Goal: Task Accomplishment & Management: Use online tool/utility

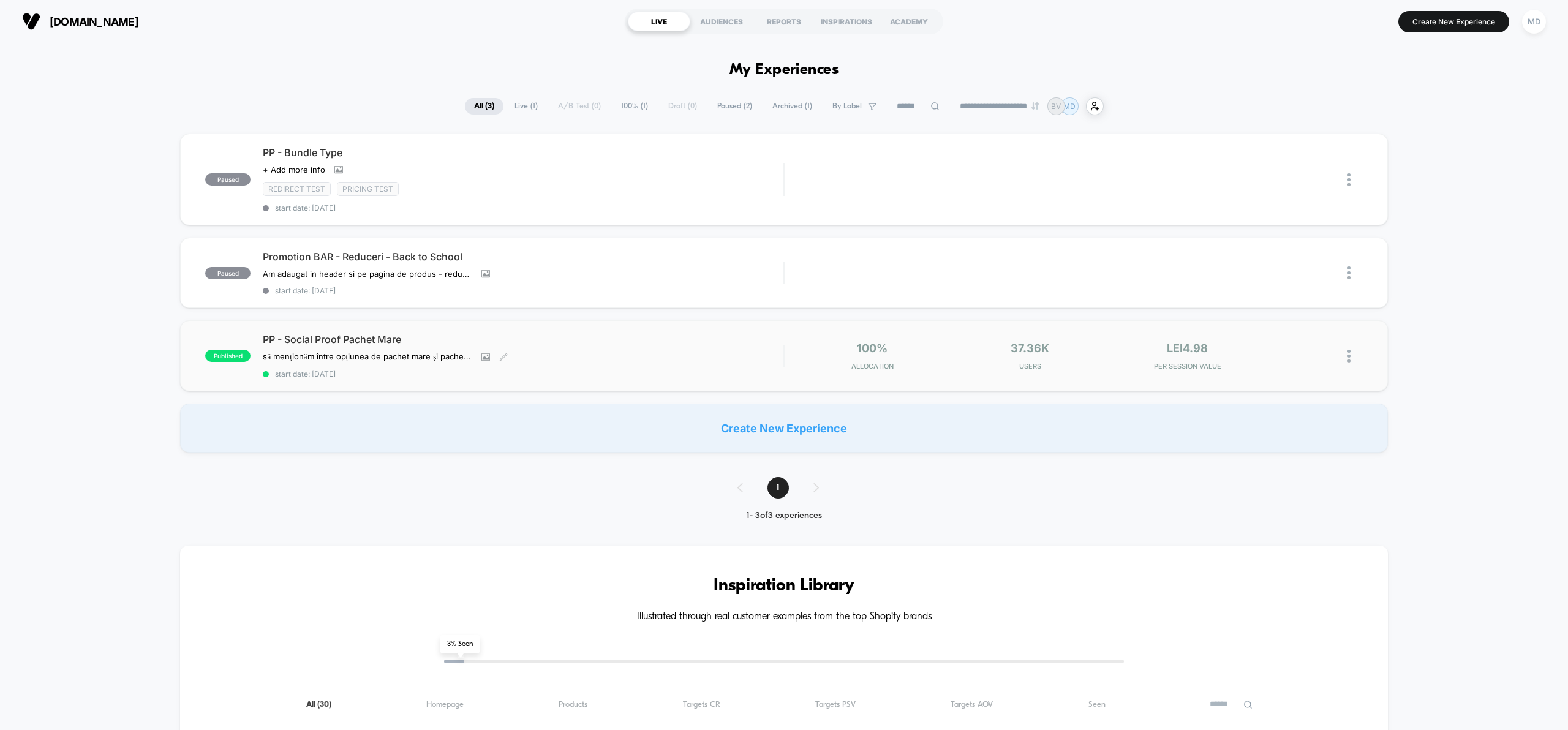
click at [428, 347] on div "PP - Social Proof Pachet Mare să menționăm între opțiunea de pachet mare și pac…" at bounding box center [523, 355] width 521 height 46
click at [1449, 15] on button "Create New Experience" at bounding box center [1454, 22] width 111 height 21
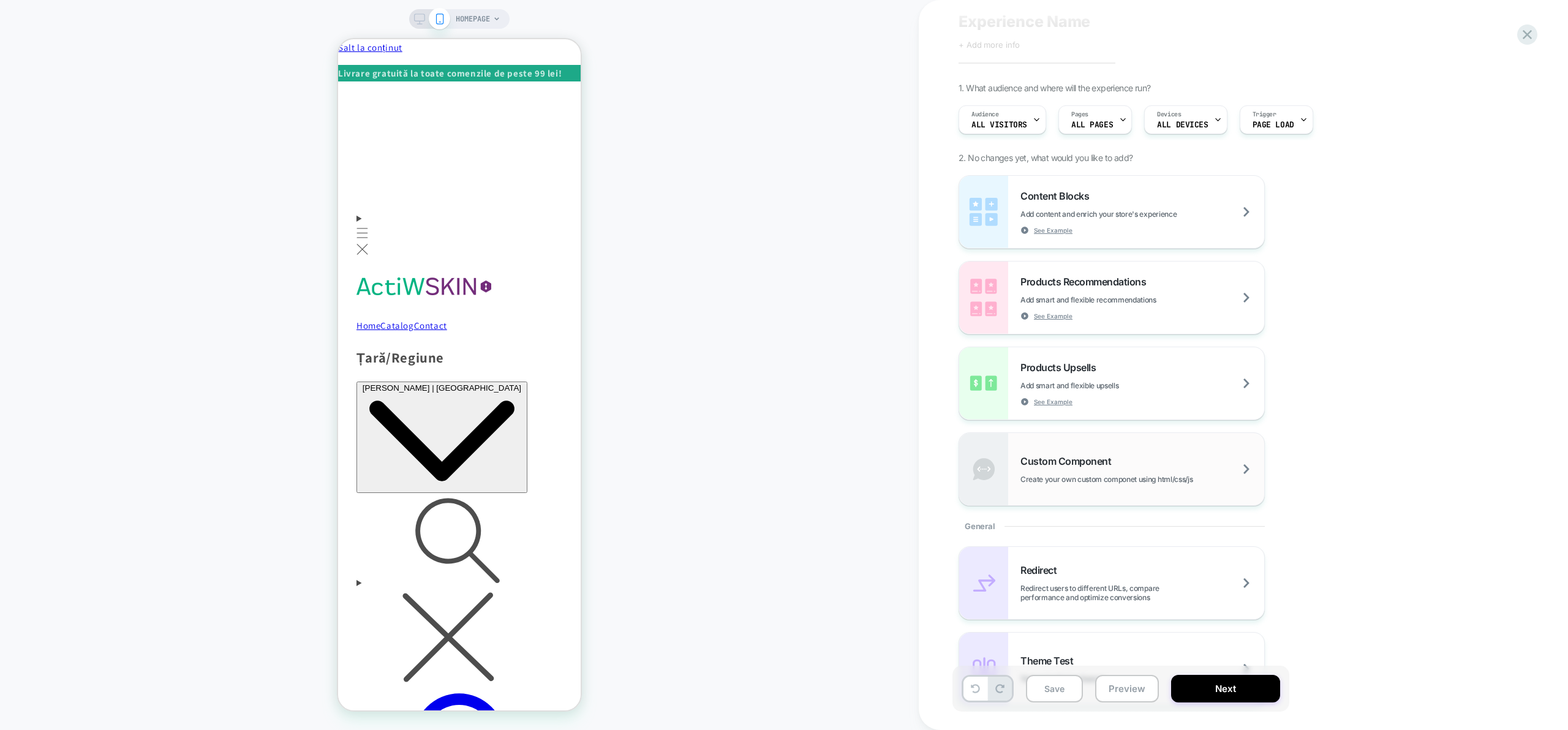
scroll to position [37, 0]
click at [483, 18] on span "HOMEPAGE" at bounding box center [473, 19] width 34 height 19
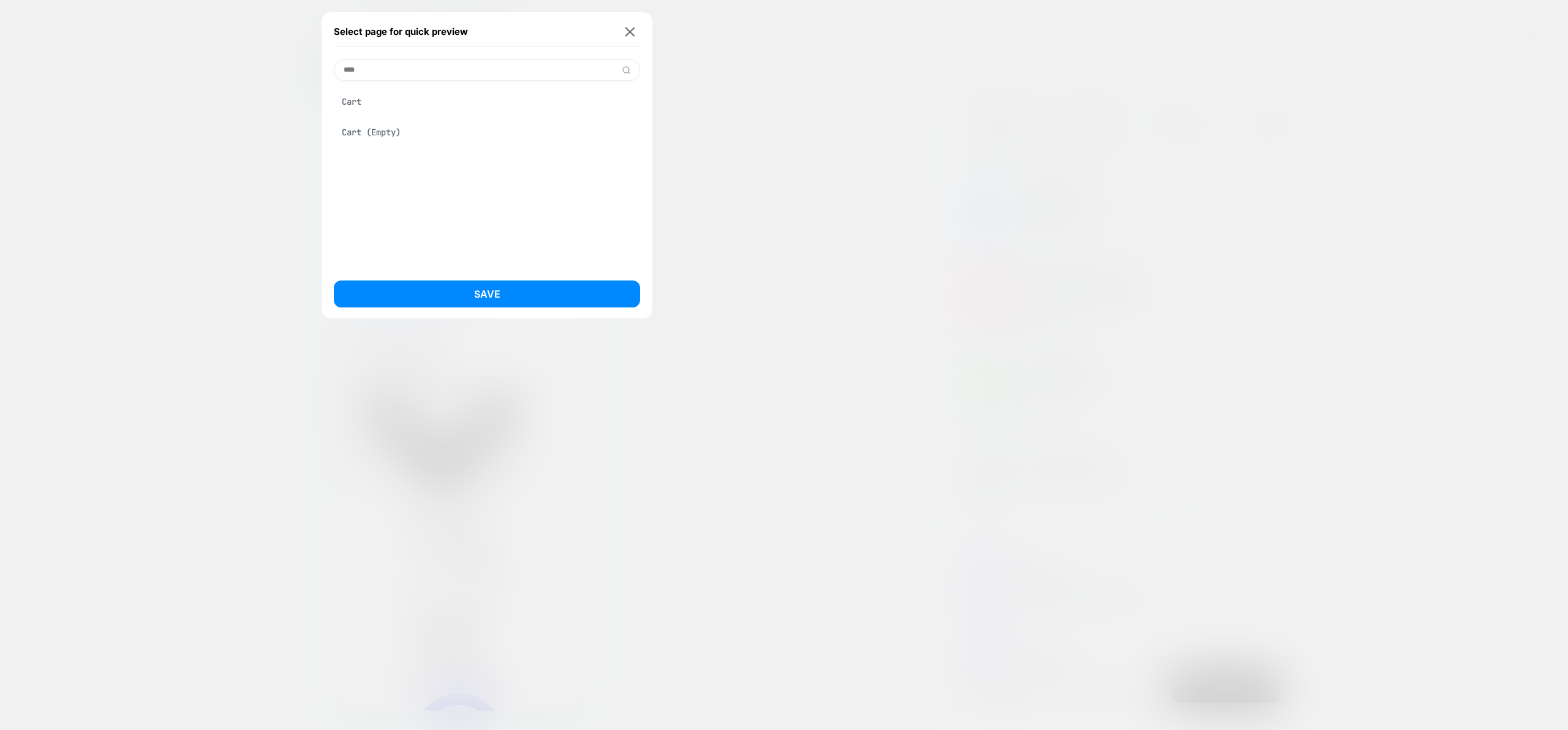
type input "****"
click at [369, 98] on div "Cart" at bounding box center [486, 101] width 306 height 23
click at [450, 291] on button "Save" at bounding box center [486, 294] width 306 height 27
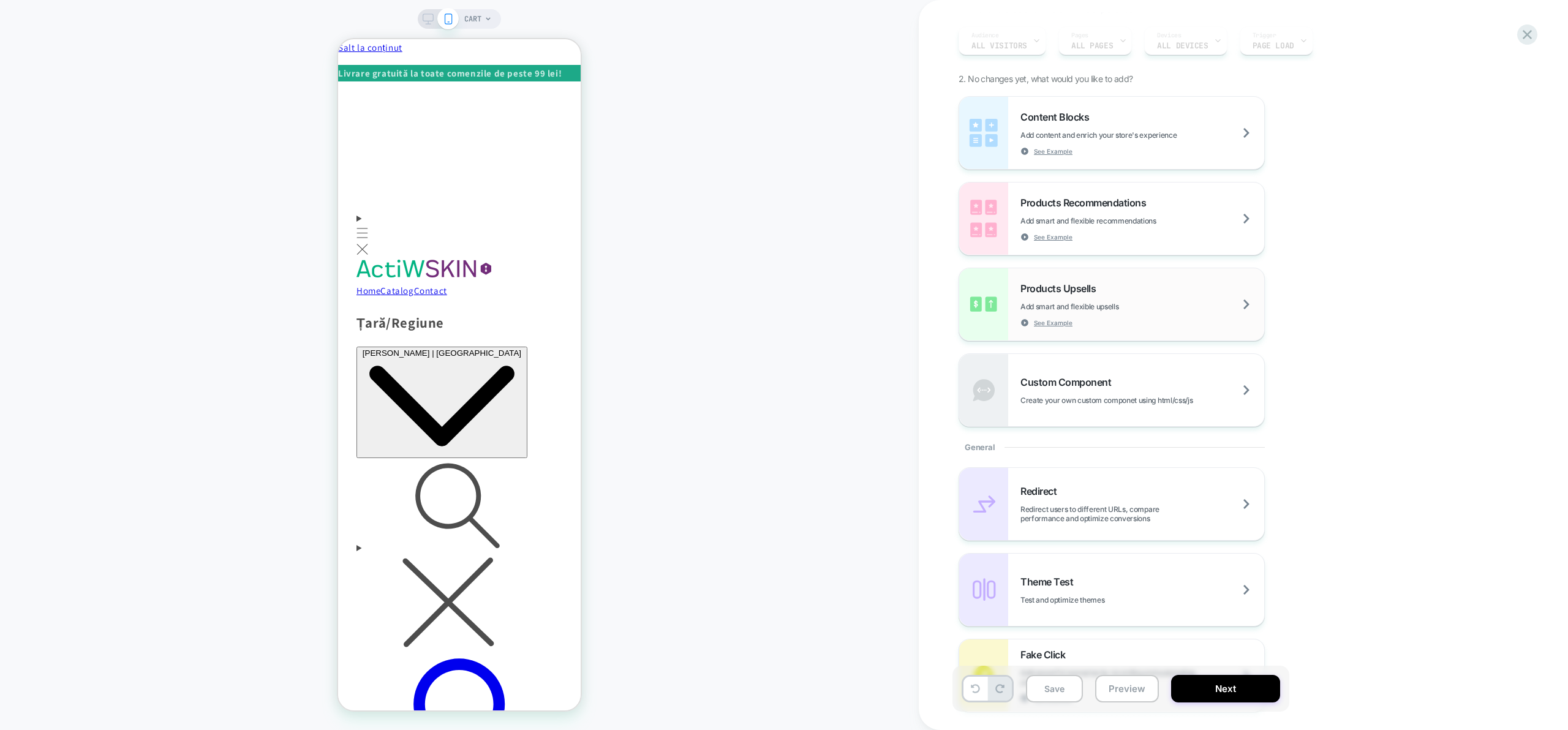
scroll to position [126, 0]
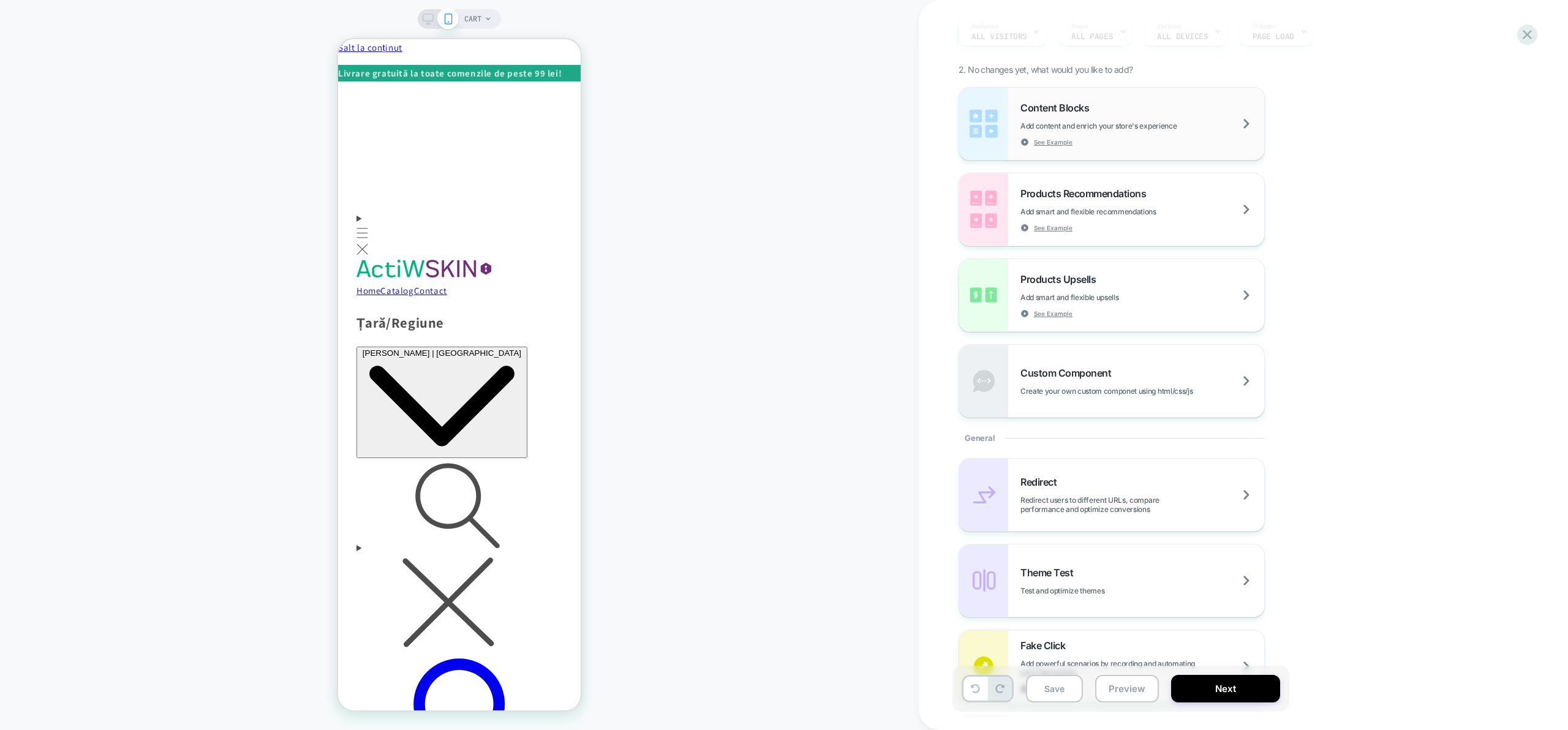
click at [1198, 135] on div "Content Blocks Add content and enrich your store's experience See Example" at bounding box center [1142, 124] width 244 height 45
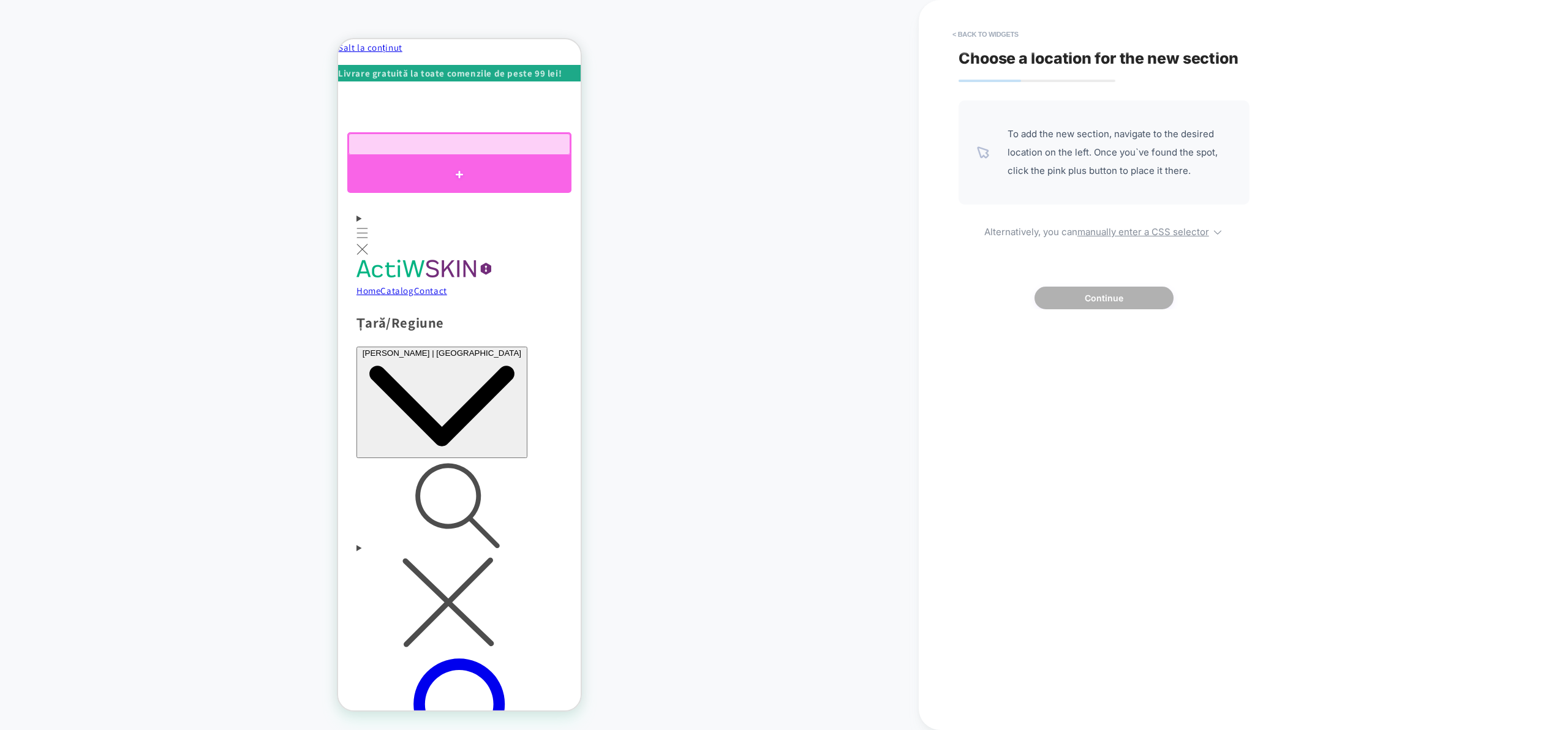
click at [462, 163] on div at bounding box center [459, 174] width 224 height 37
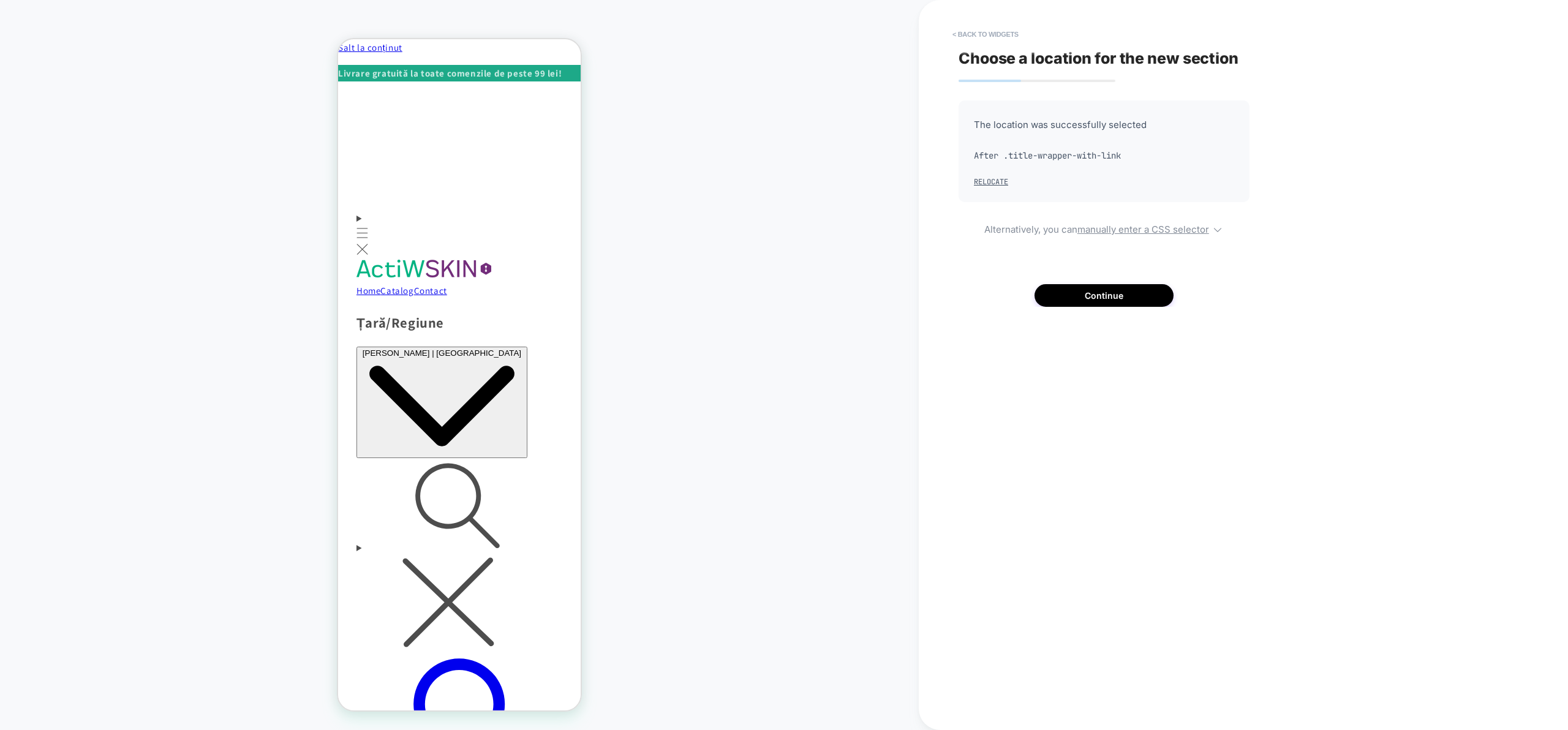
click at [1092, 307] on div "Choose a location for the new section The location was successfully selected Af…" at bounding box center [1182, 365] width 460 height 705
click at [1086, 302] on button "Continue" at bounding box center [1104, 295] width 139 height 22
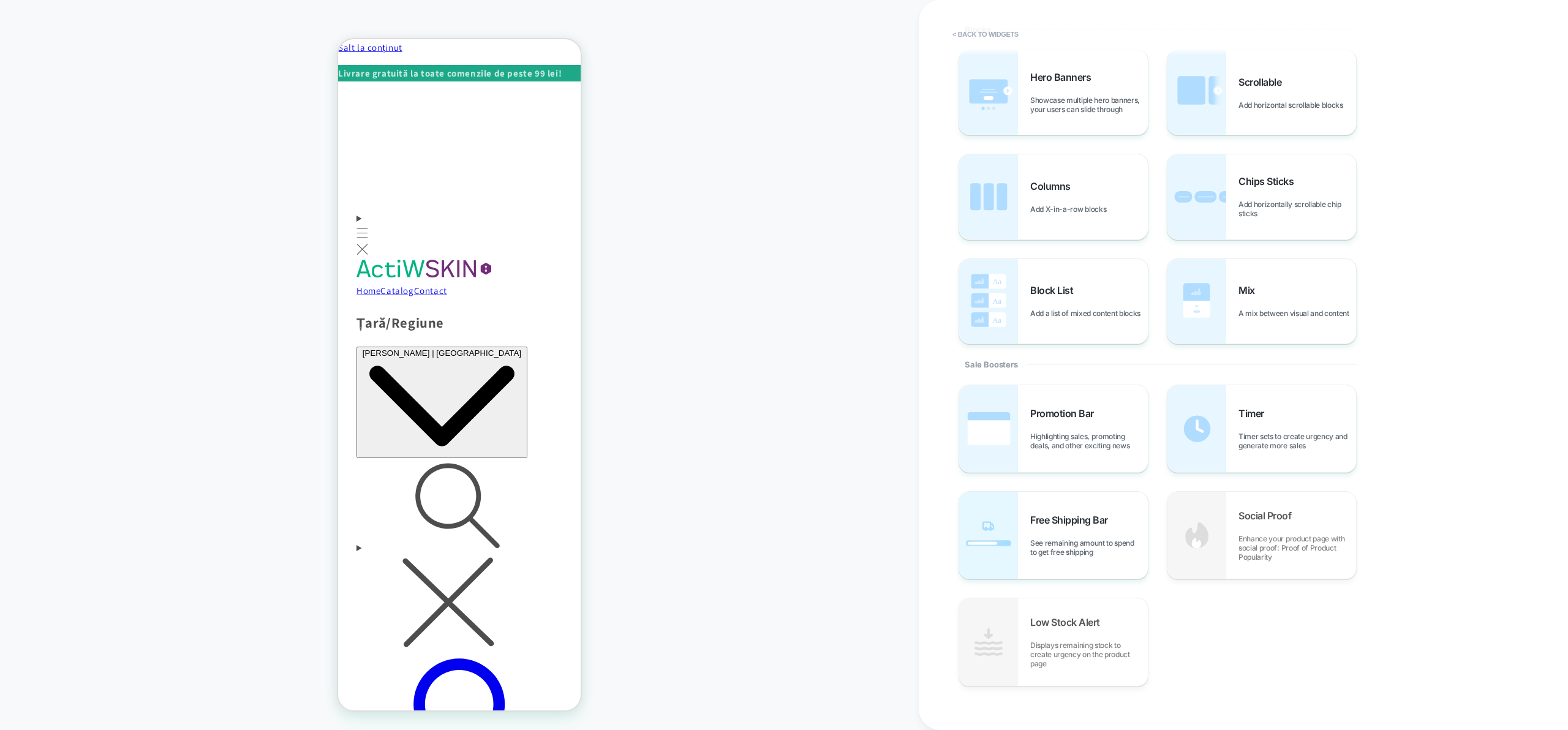
scroll to position [299, 0]
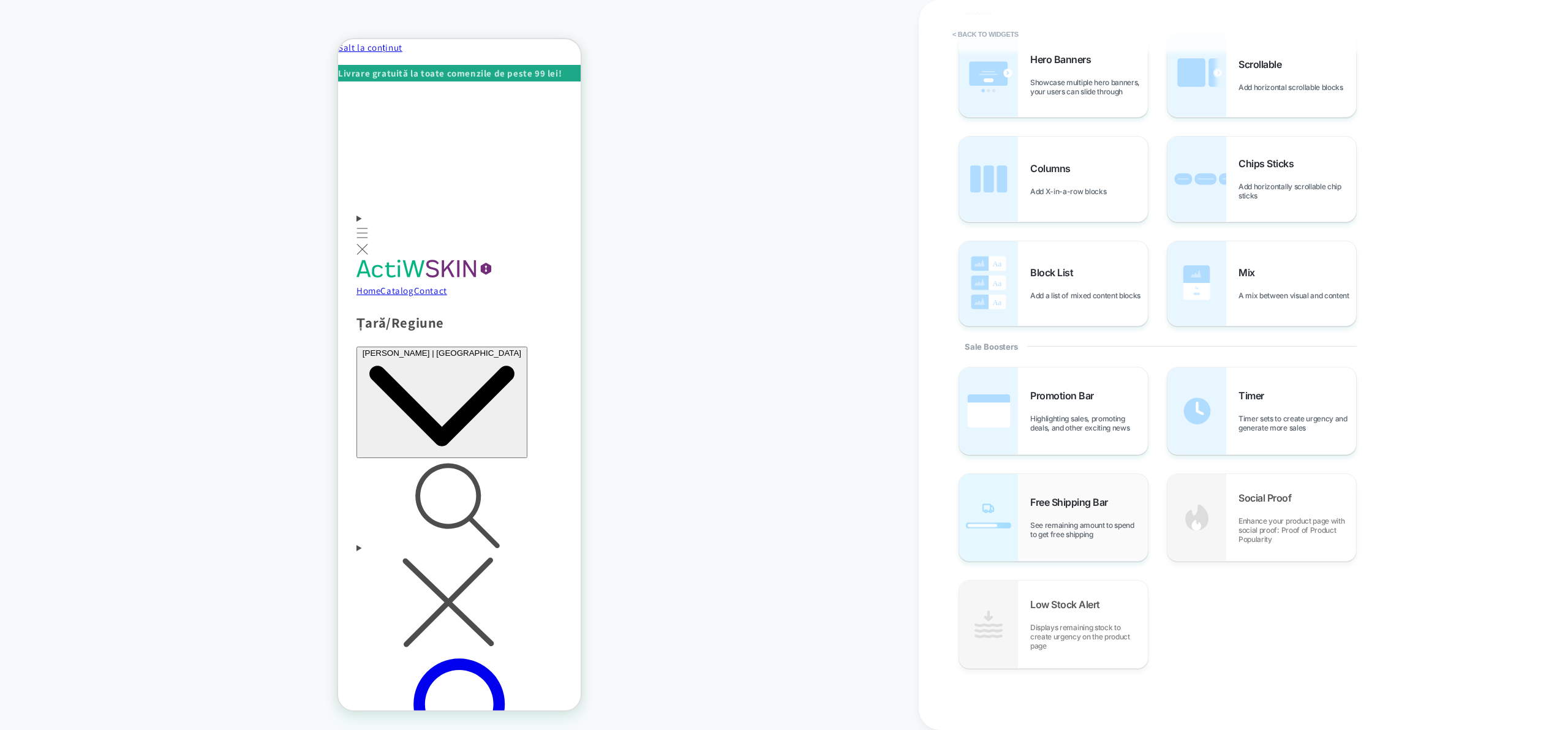
click at [1085, 509] on div "Free Shipping Bar See remaining amount to spend to get free shipping" at bounding box center [1089, 517] width 118 height 43
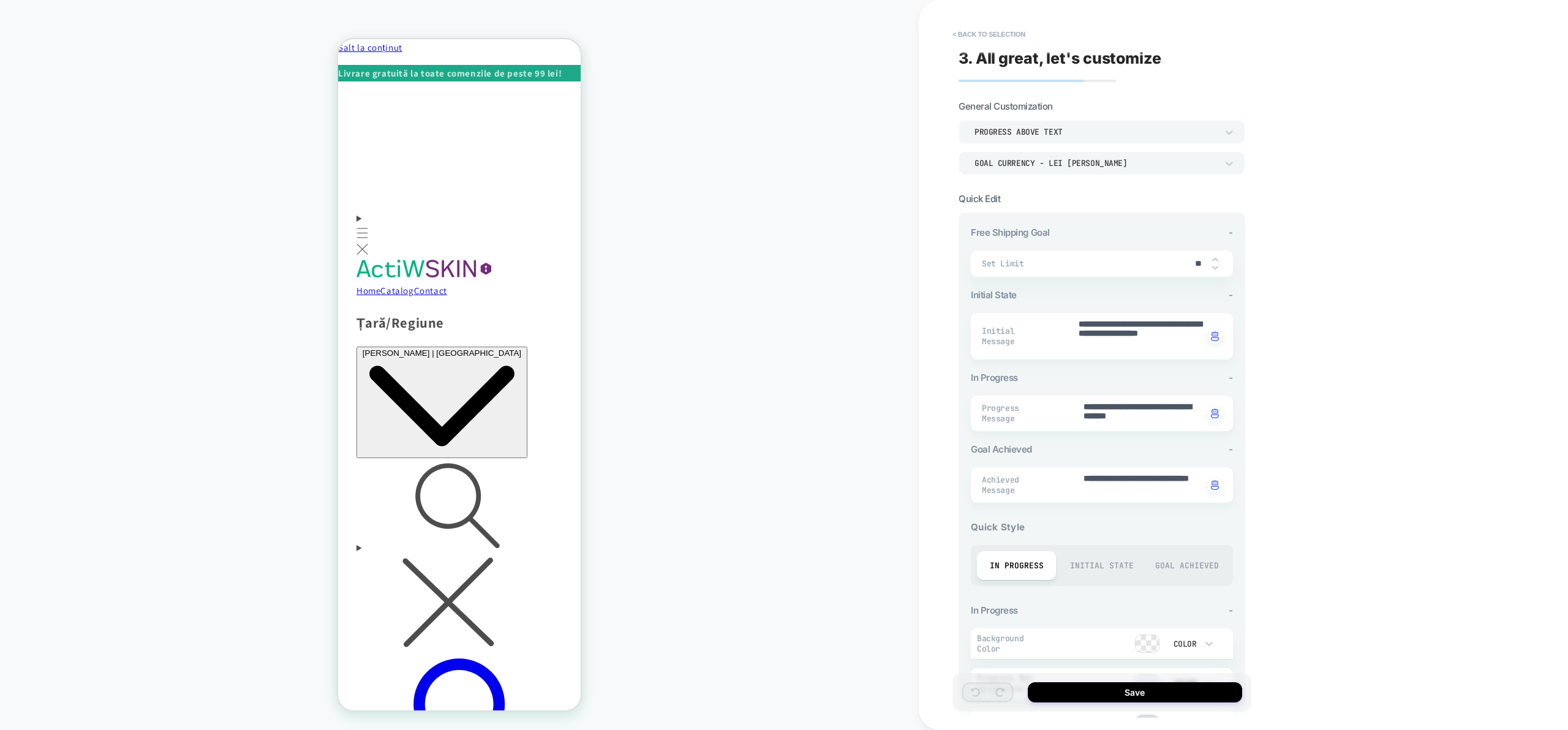
type textarea "*"
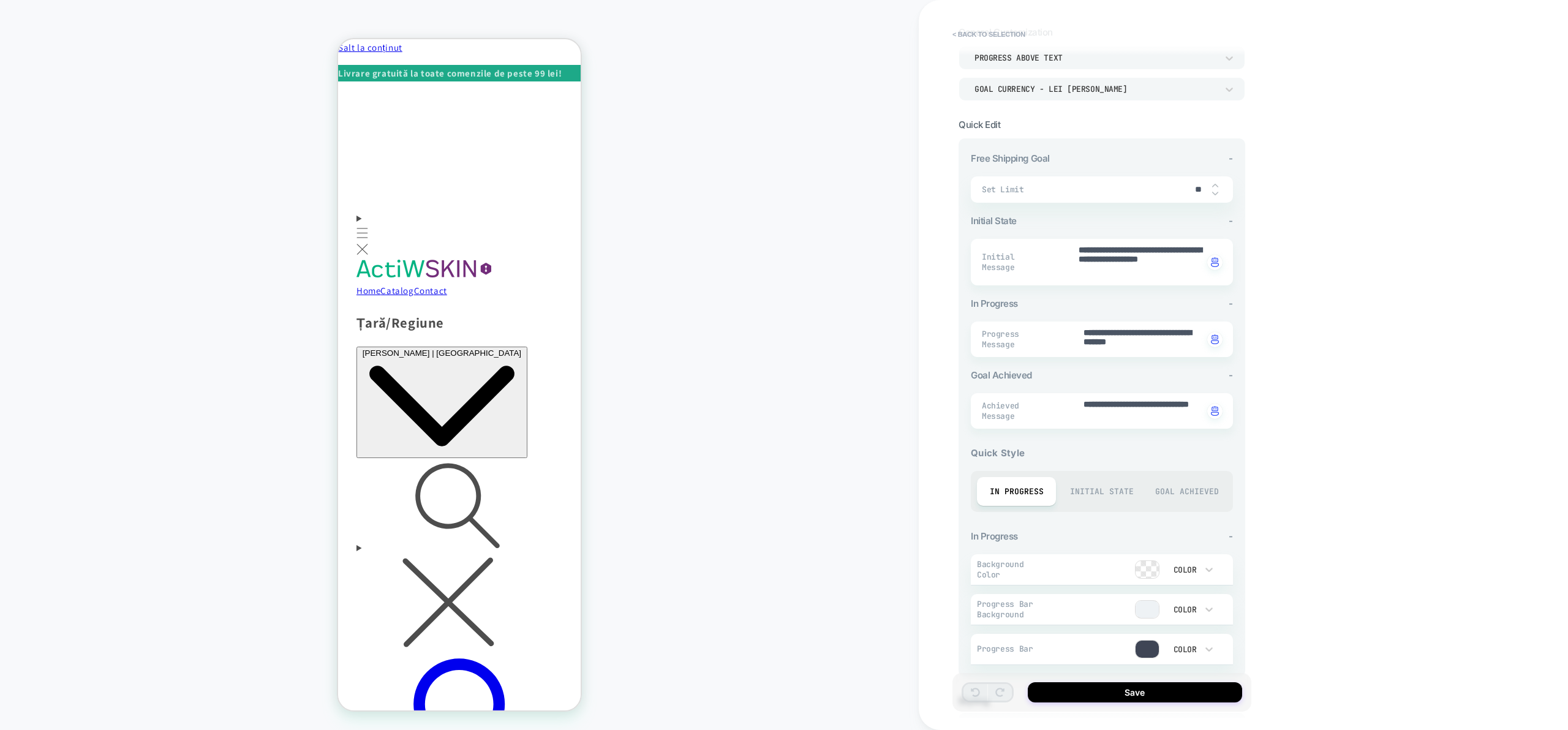
scroll to position [0, 0]
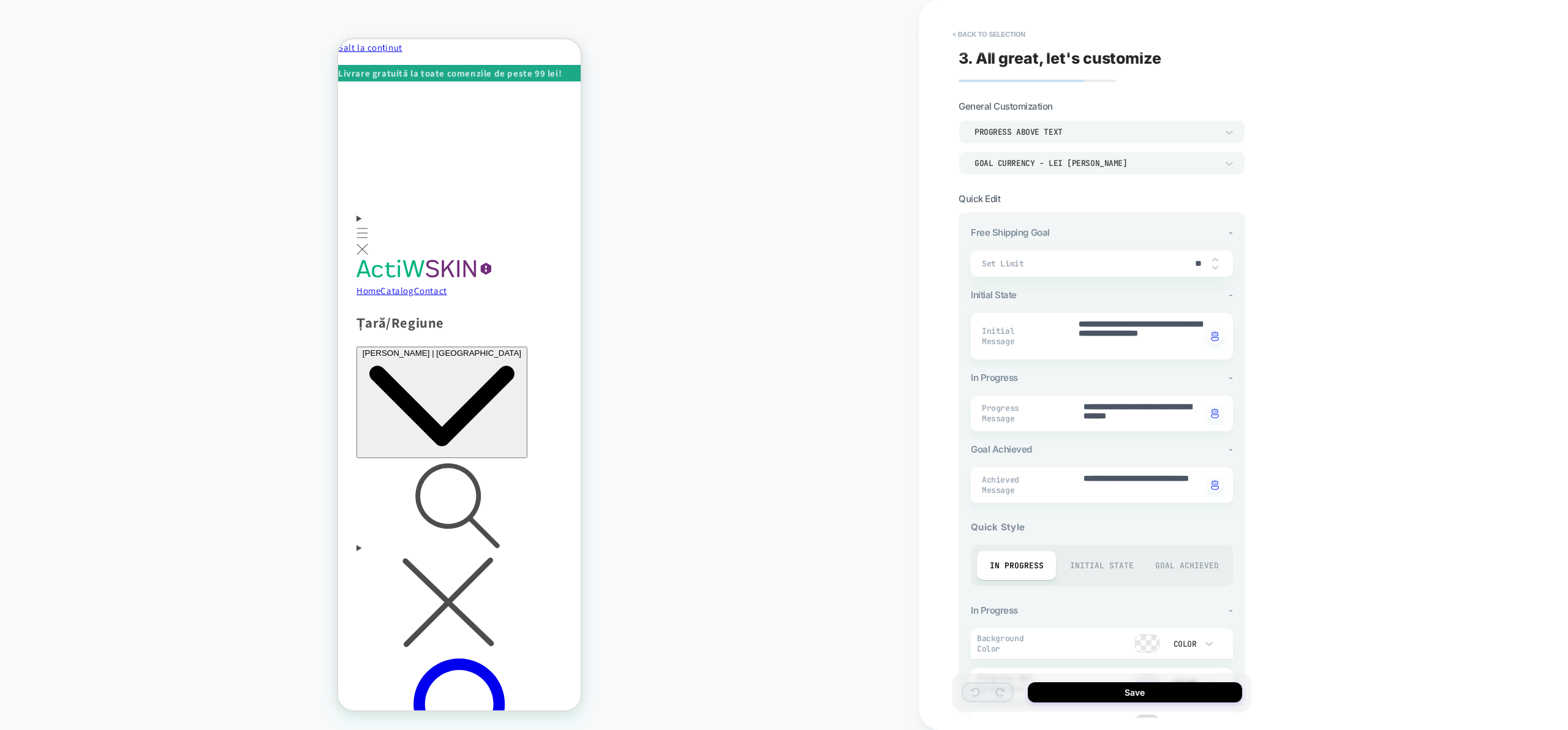
click at [1120, 171] on div "Goal Currency - lei [PERSON_NAME]" at bounding box center [1102, 163] width 287 height 23
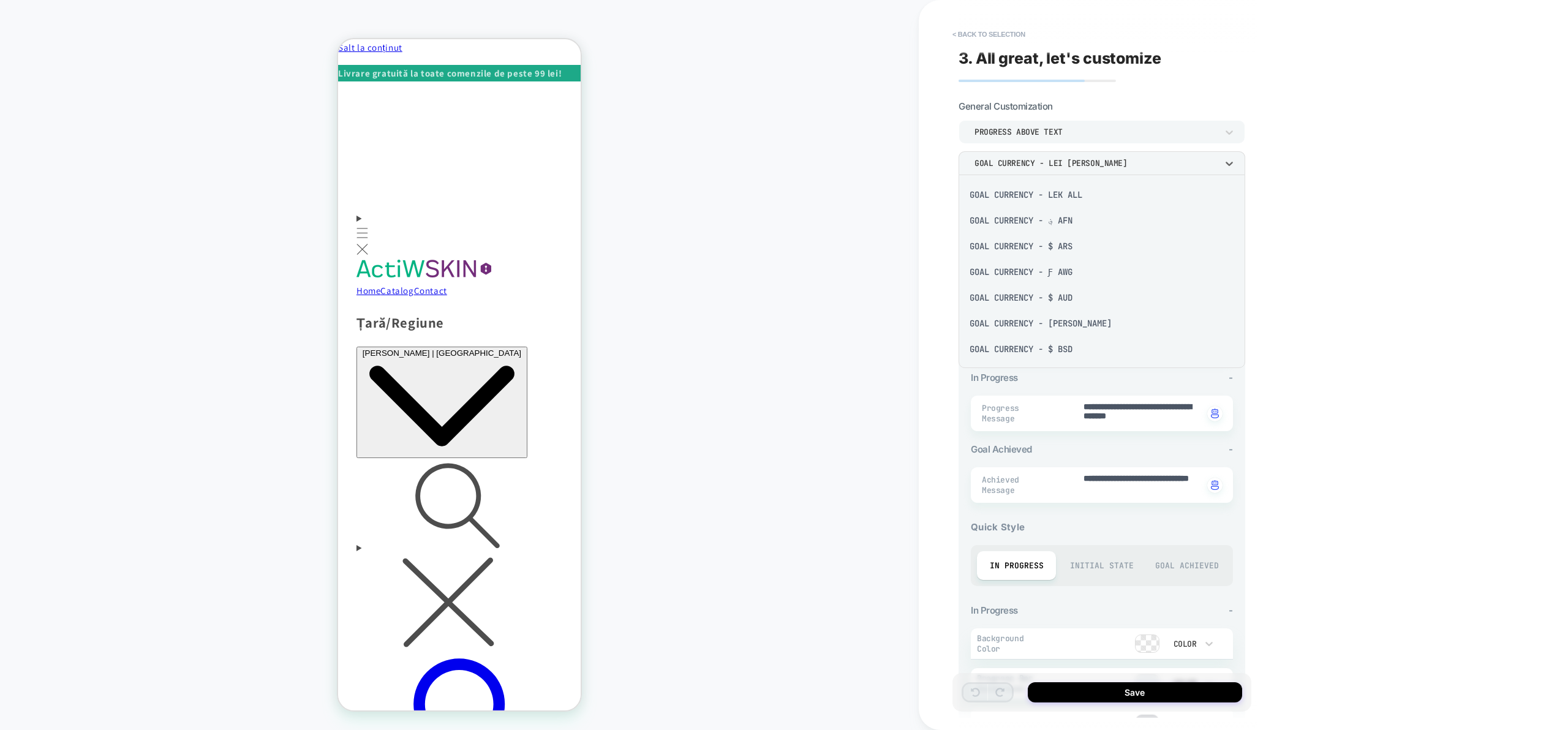
click at [1137, 166] on div at bounding box center [784, 365] width 1568 height 730
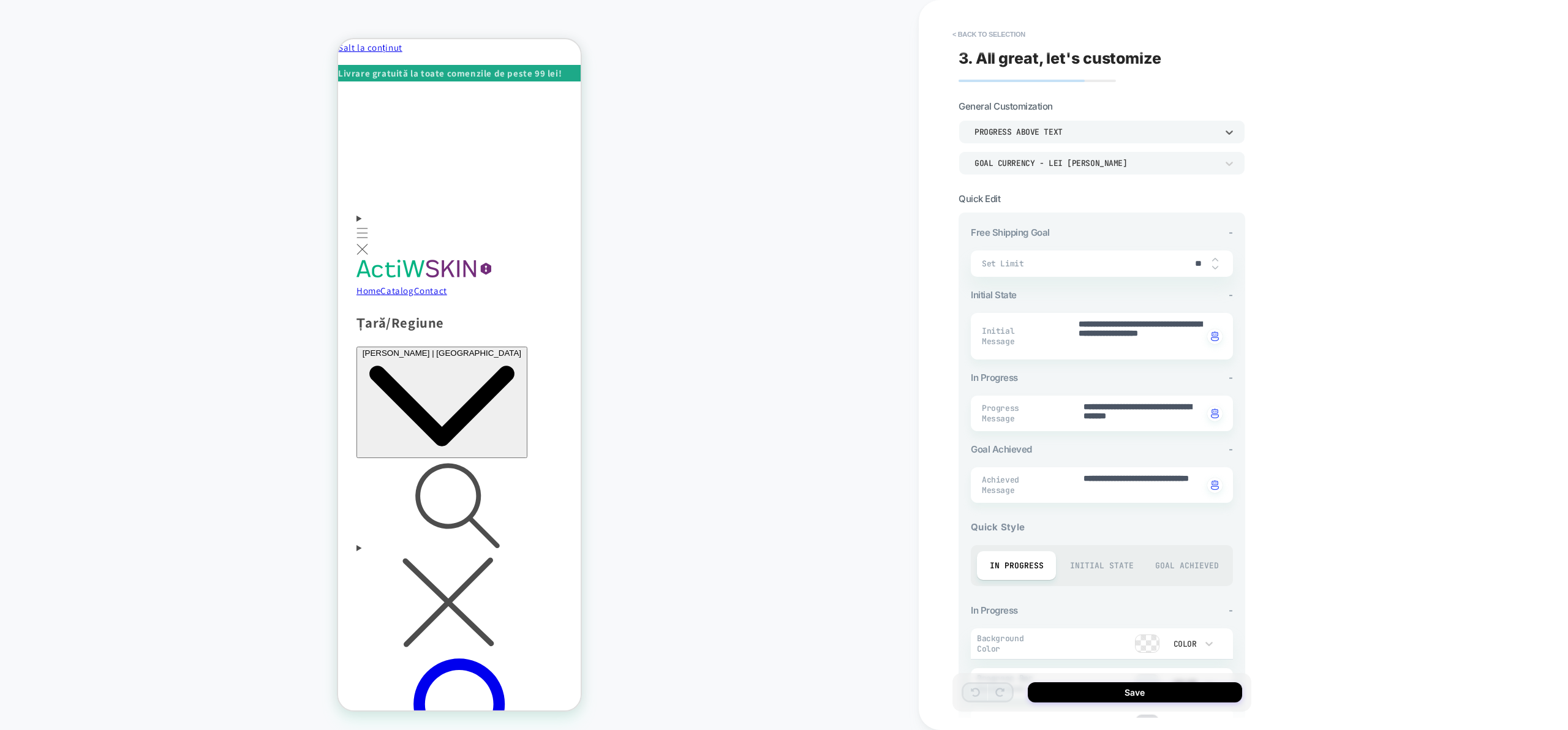
click at [1130, 142] on div "Progress above Text" at bounding box center [1102, 131] width 287 height 23
click at [1325, 164] on div at bounding box center [784, 365] width 1568 height 730
click at [964, 37] on button "< Back to selection" at bounding box center [989, 34] width 85 height 19
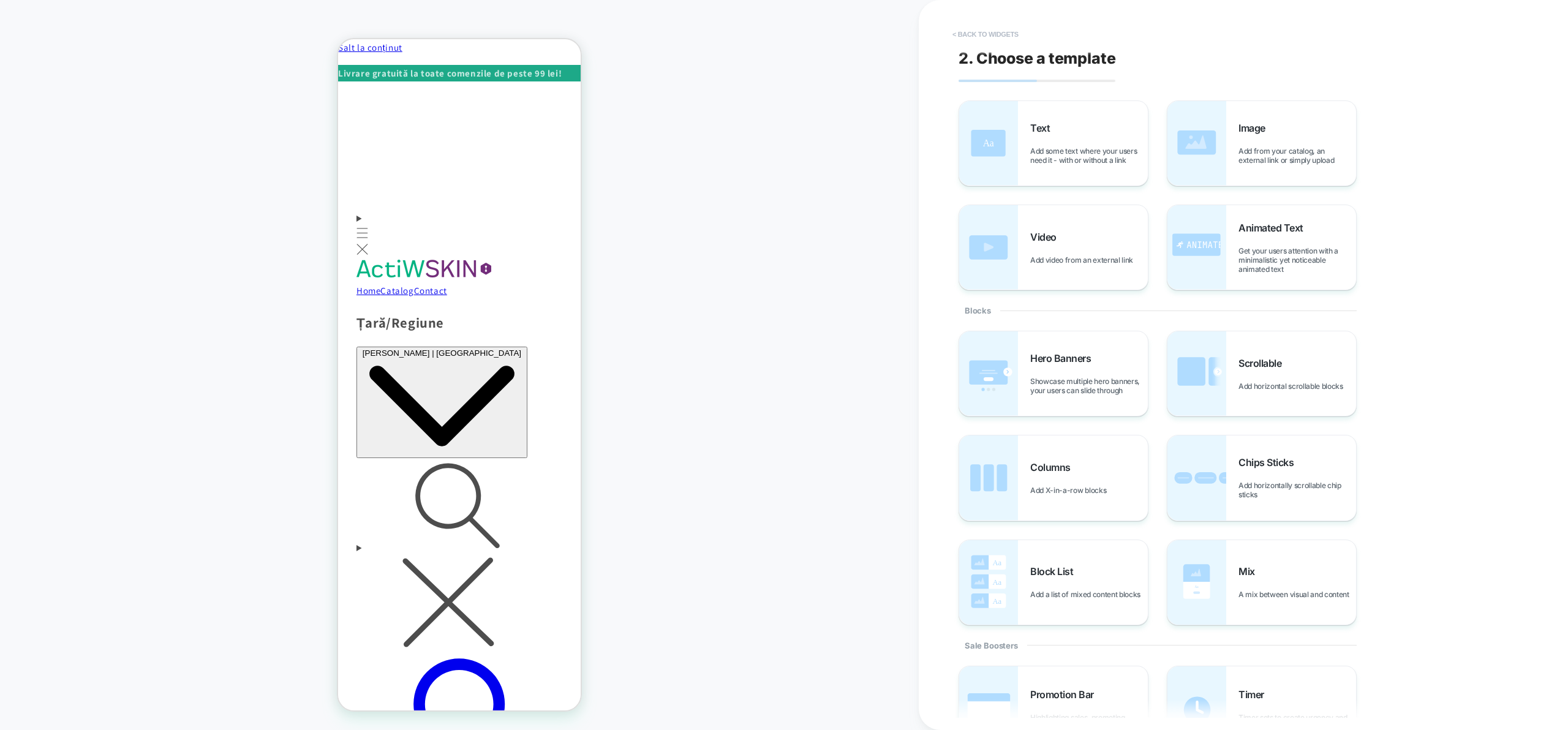
click at [995, 34] on button "< Back to widgets" at bounding box center [985, 34] width 79 height 19
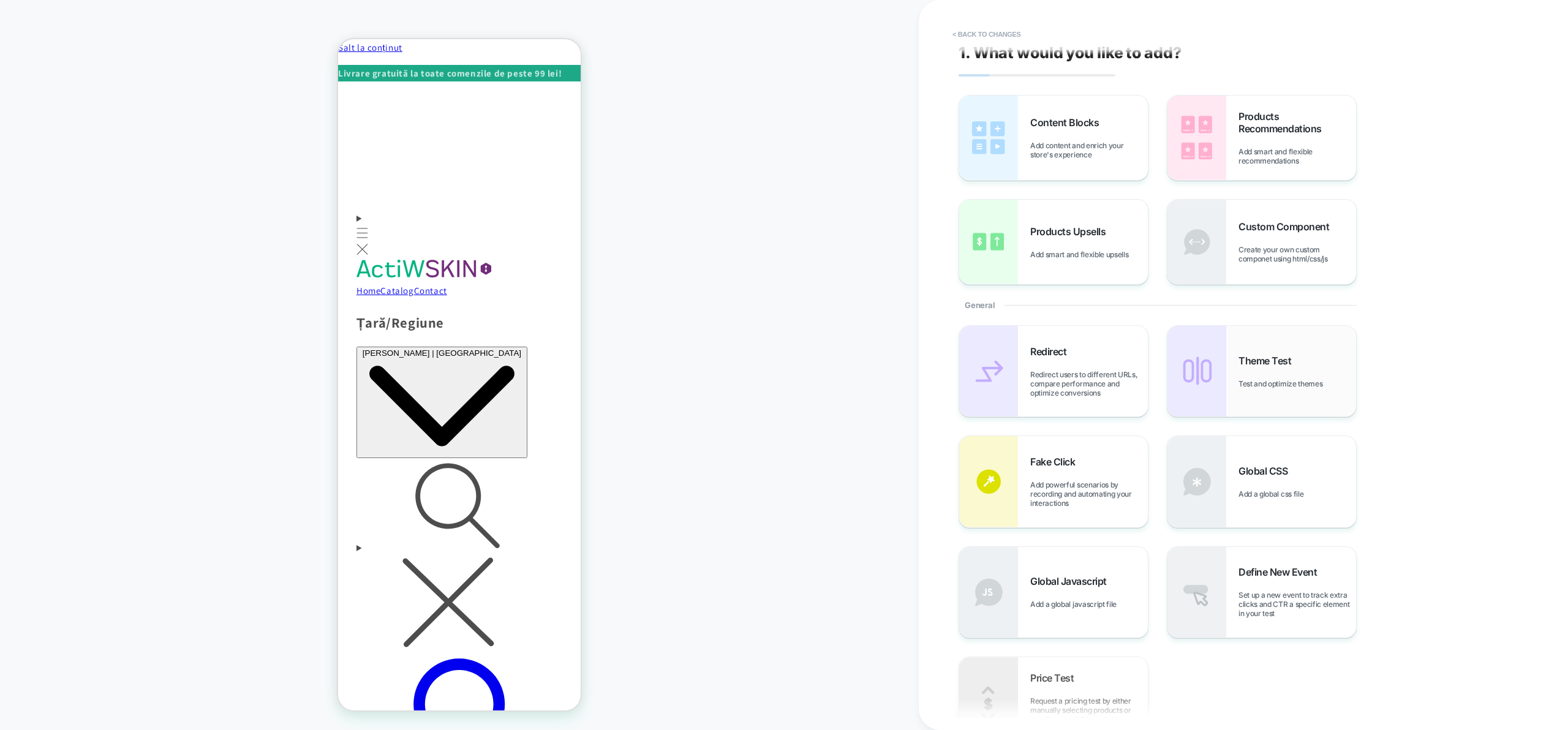
scroll to position [7, 0]
click at [1283, 151] on span "Add smart and flexible recommendations" at bounding box center [1297, 155] width 118 height 18
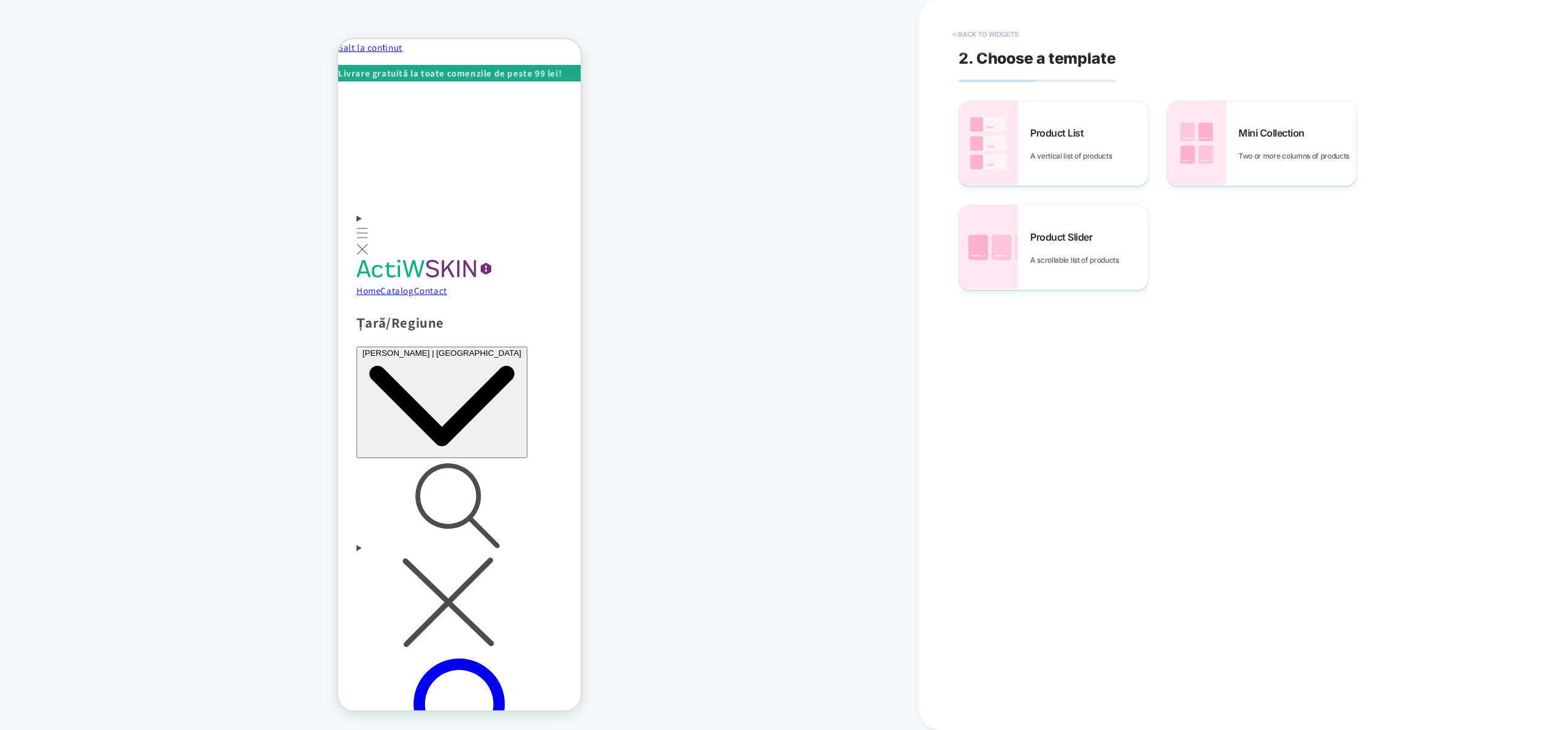
click at [973, 36] on button "< Back to widgets" at bounding box center [985, 34] width 79 height 19
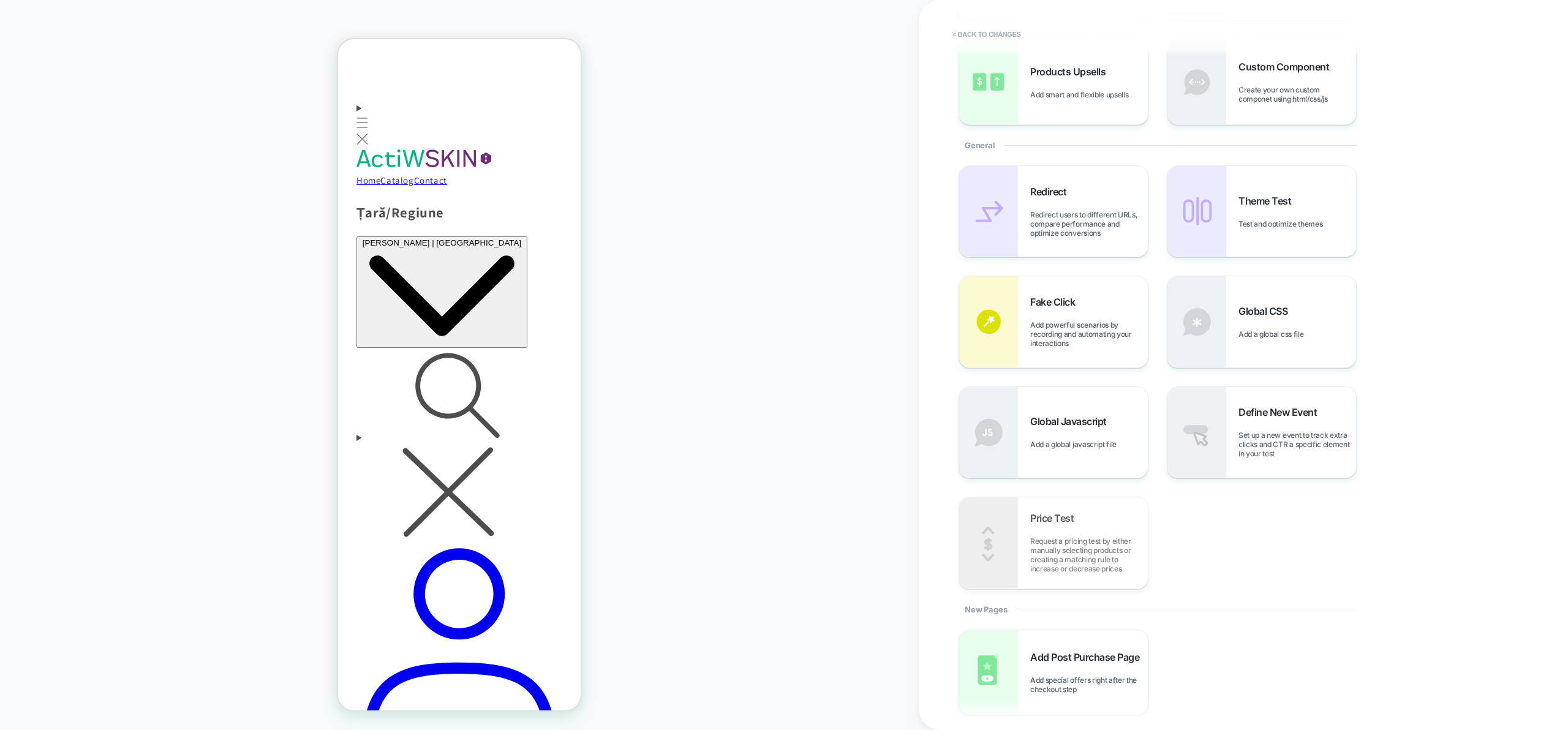
scroll to position [0, 0]
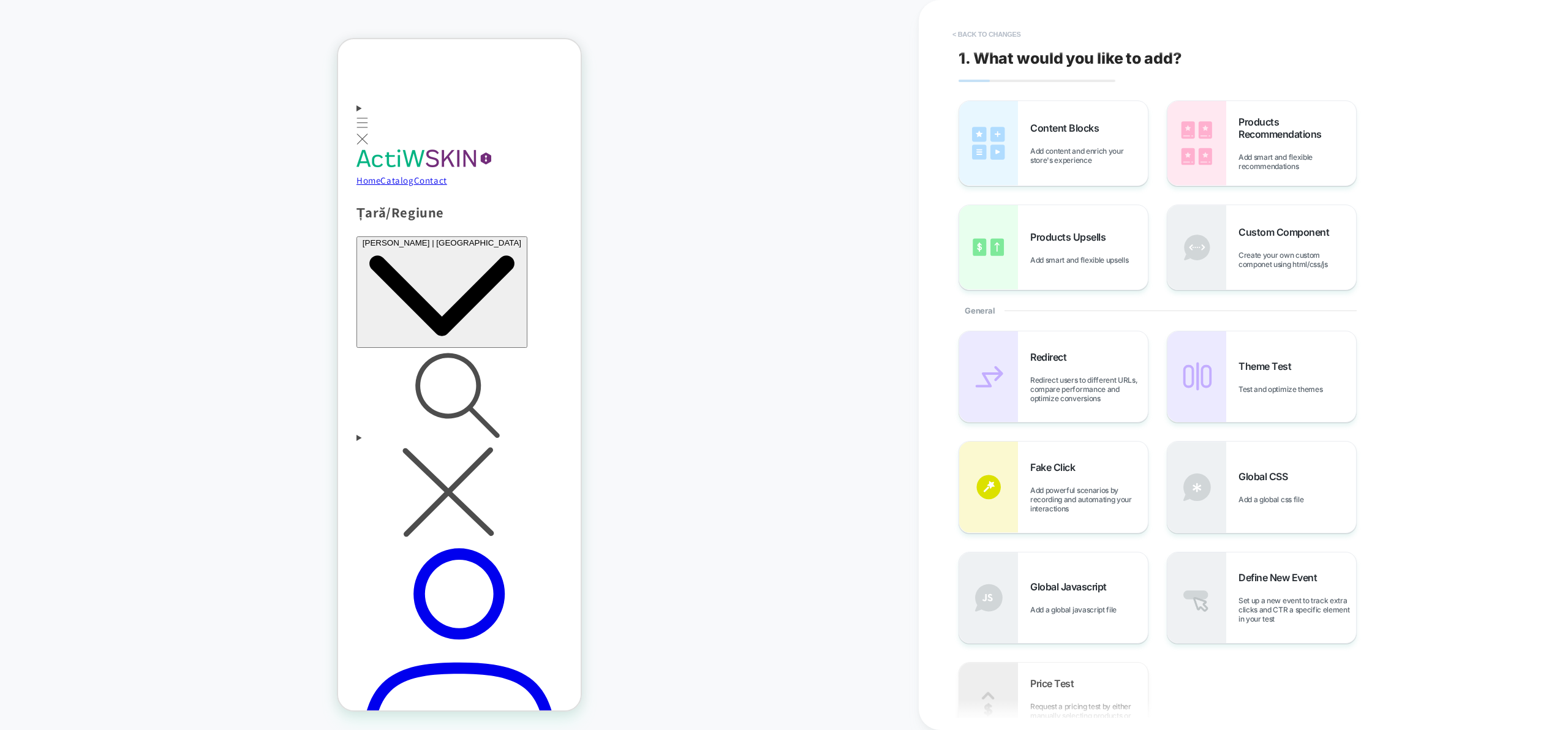
click at [983, 33] on button "< Back to changes" at bounding box center [987, 34] width 81 height 19
